Goal: Find contact information: Find contact information

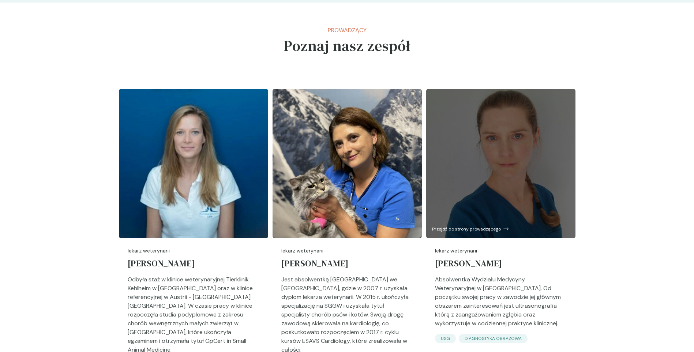
scroll to position [952, 0]
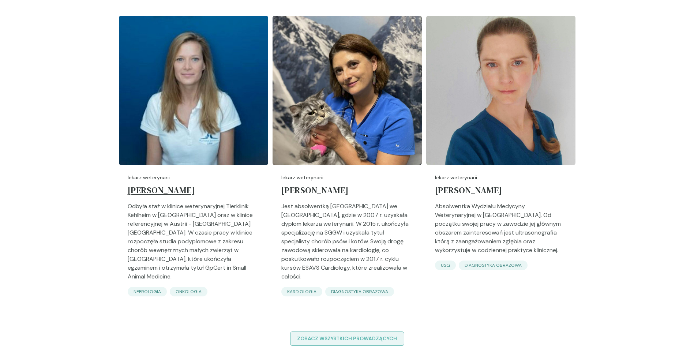
click at [176, 196] on h5 "[PERSON_NAME]" at bounding box center [194, 192] width 132 height 20
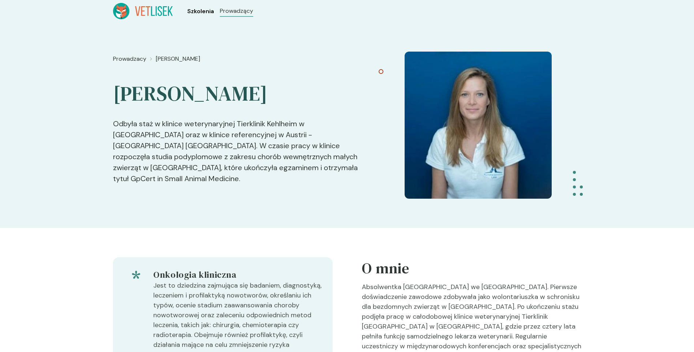
click at [205, 13] on span "Szkolenia" at bounding box center [200, 11] width 27 height 9
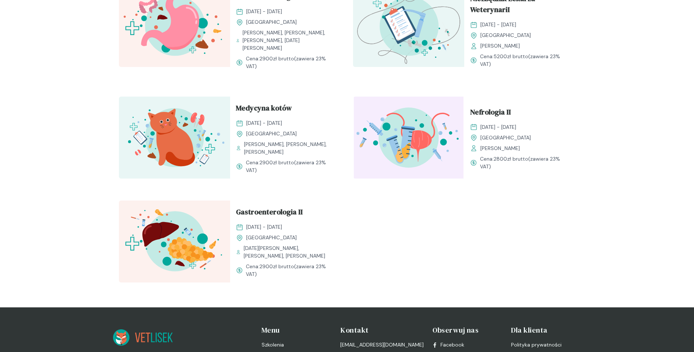
scroll to position [899, 0]
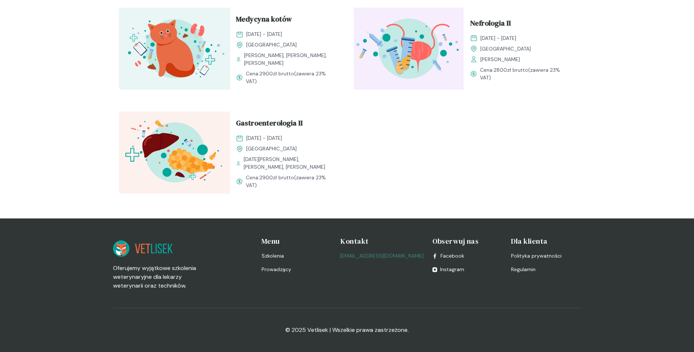
click at [380, 256] on link "[EMAIL_ADDRESS][DOMAIN_NAME]" at bounding box center [381, 256] width 83 height 8
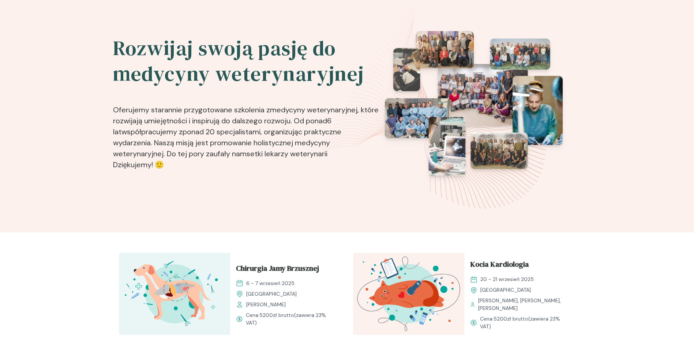
scroll to position [0, 0]
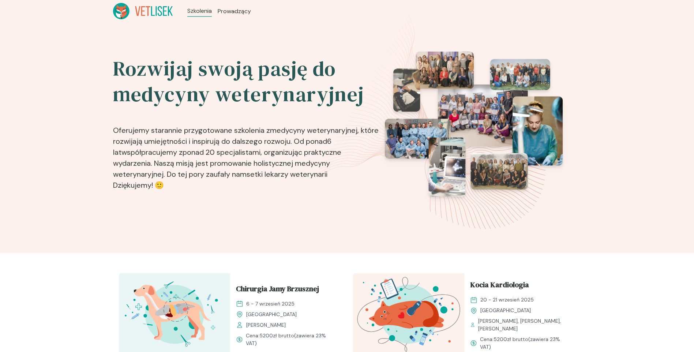
click at [139, 6] on icon at bounding box center [143, 11] width 60 height 16
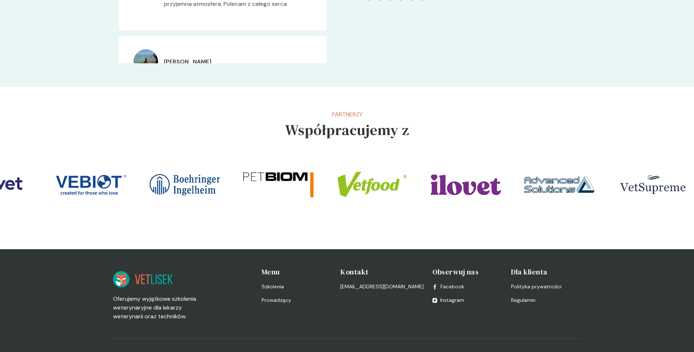
scroll to position [1531, 0]
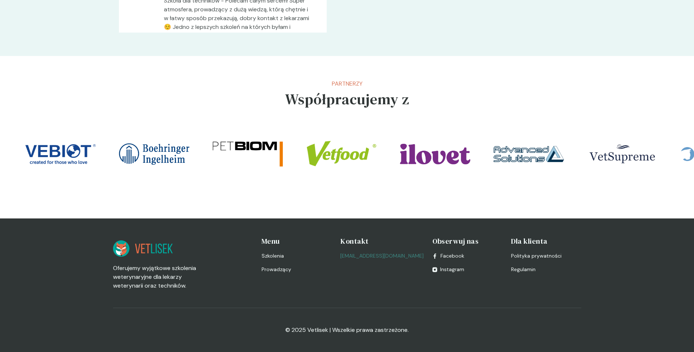
click at [370, 256] on link "[EMAIL_ADDRESS][DOMAIN_NAME]" at bounding box center [381, 256] width 83 height 8
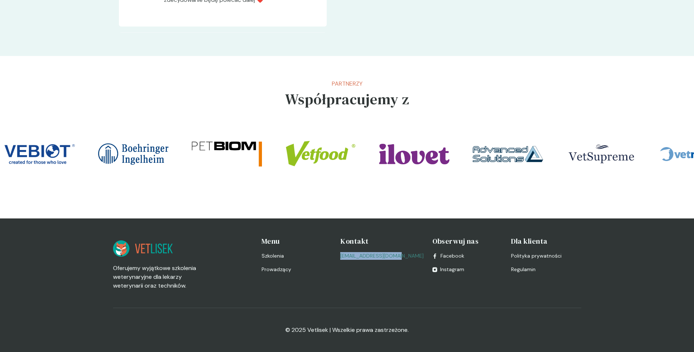
drag, startPoint x: 402, startPoint y: 256, endPoint x: 347, endPoint y: 254, distance: 54.9
click at [347, 254] on div "[EMAIL_ADDRESS][DOMAIN_NAME]" at bounding box center [381, 256] width 83 height 8
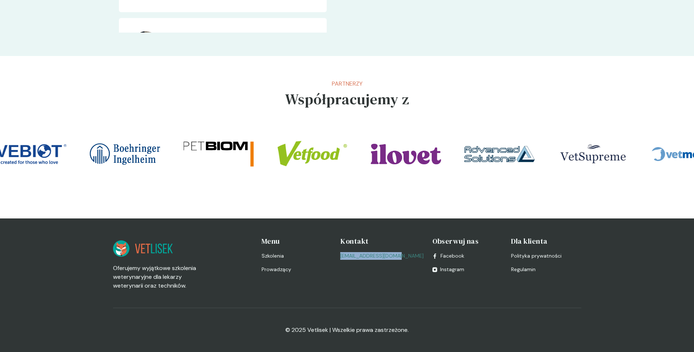
copy link "[EMAIL_ADDRESS][DOMAIN_NAME]"
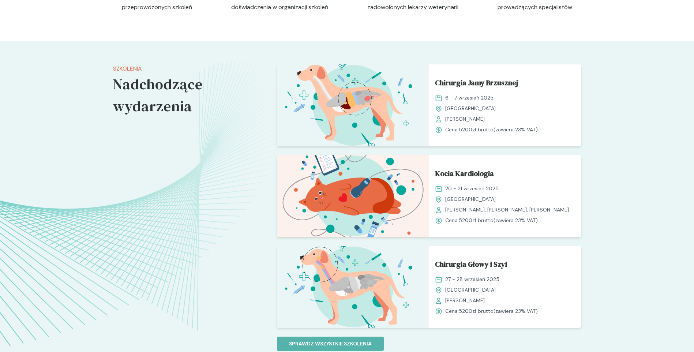
scroll to position [616, 0]
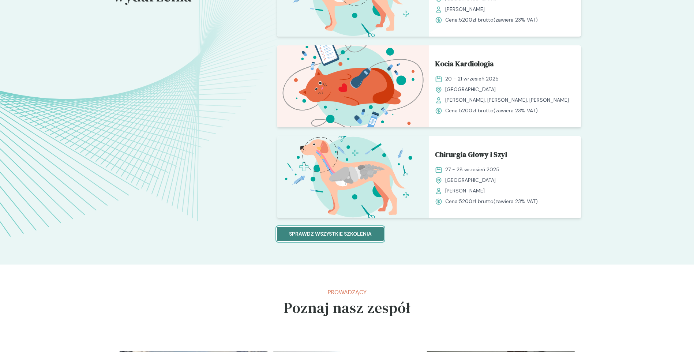
click at [358, 235] on p "Sprawdz wszystkie szkolenia" at bounding box center [330, 234] width 83 height 8
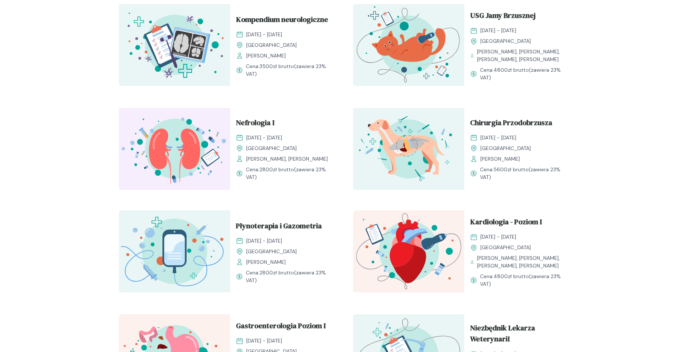
scroll to position [512, 0]
